Goal: Task Accomplishment & Management: Manage account settings

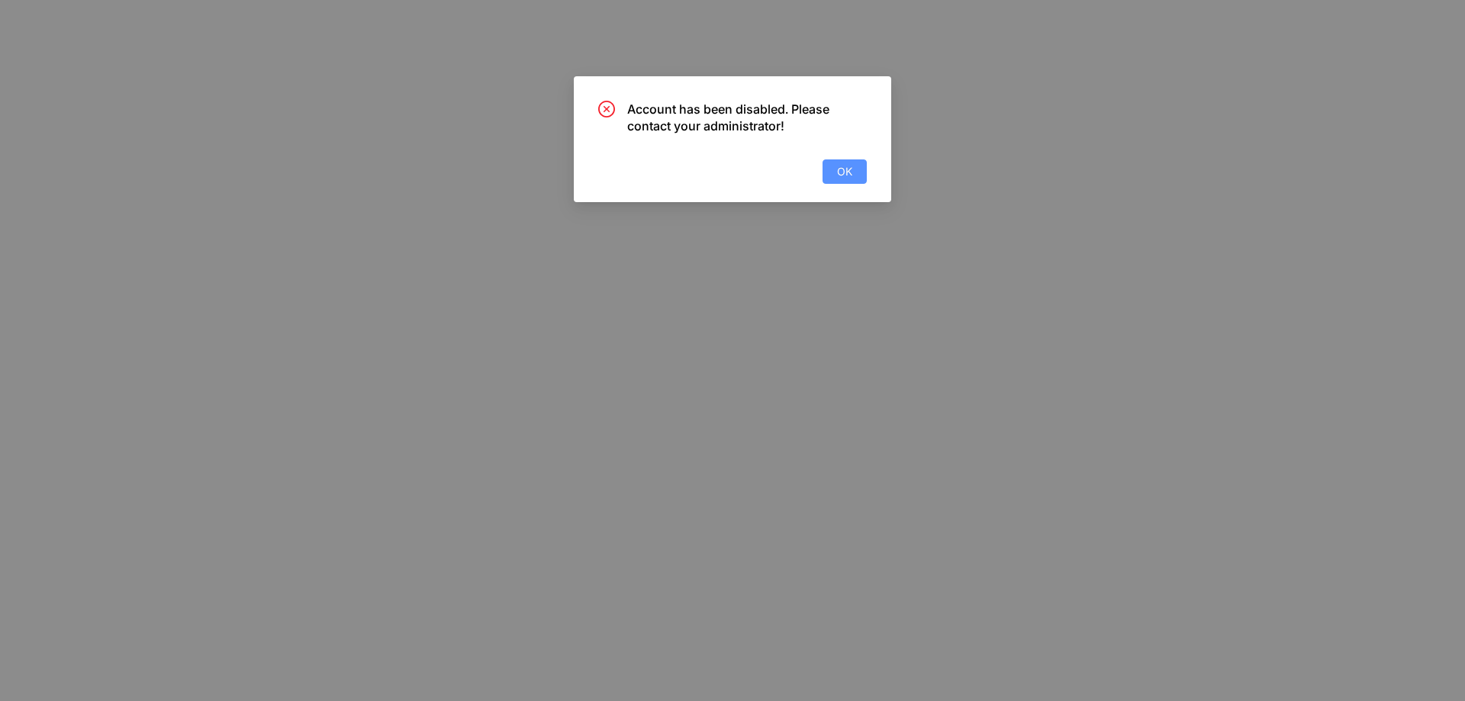
click at [858, 174] on button "OK" at bounding box center [844, 171] width 44 height 24
